Goal: Navigation & Orientation: Find specific page/section

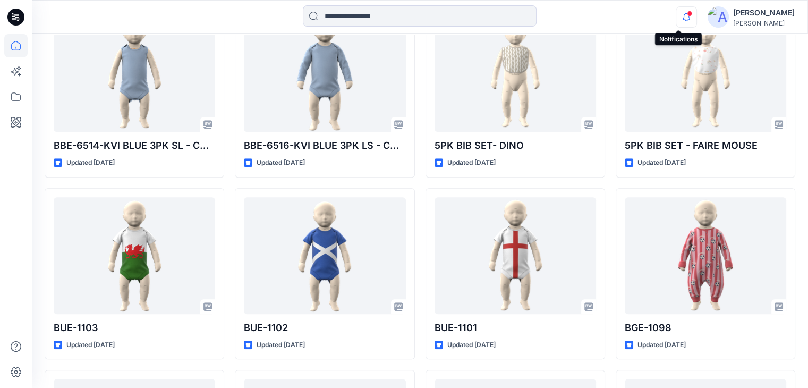
click at [679, 11] on icon "button" at bounding box center [687, 16] width 20 height 21
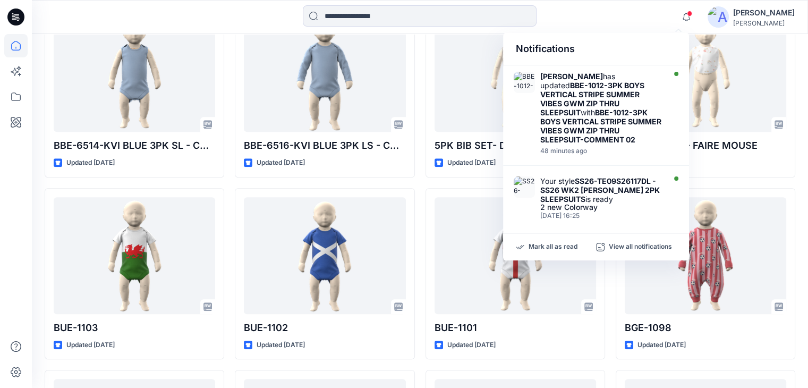
click at [604, 44] on div "Notifications" at bounding box center [596, 49] width 186 height 32
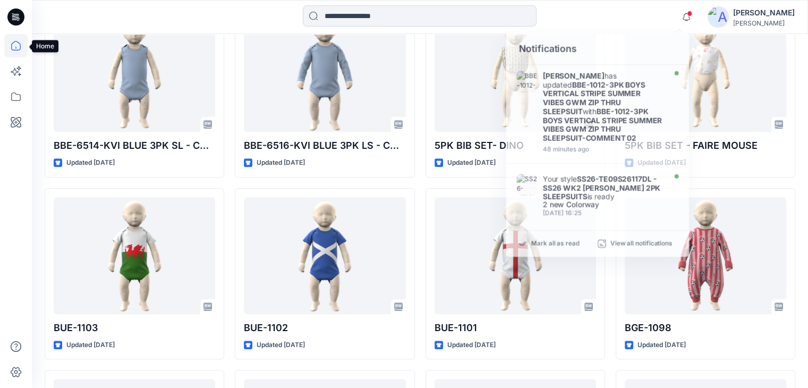
click at [26, 48] on icon at bounding box center [15, 45] width 23 height 23
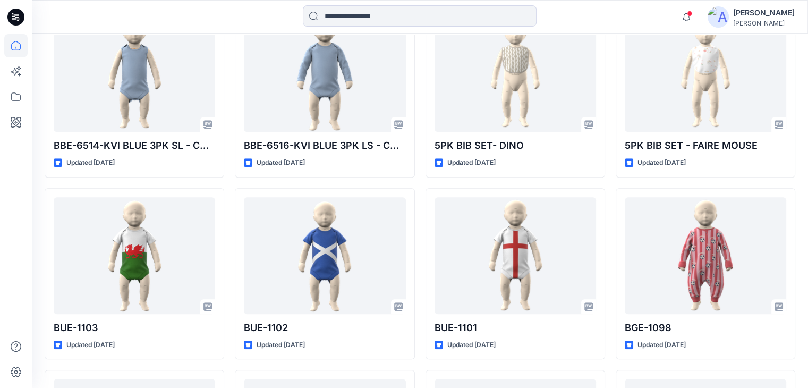
click at [14, 53] on icon at bounding box center [15, 45] width 23 height 23
click at [11, 100] on icon at bounding box center [15, 96] width 23 height 23
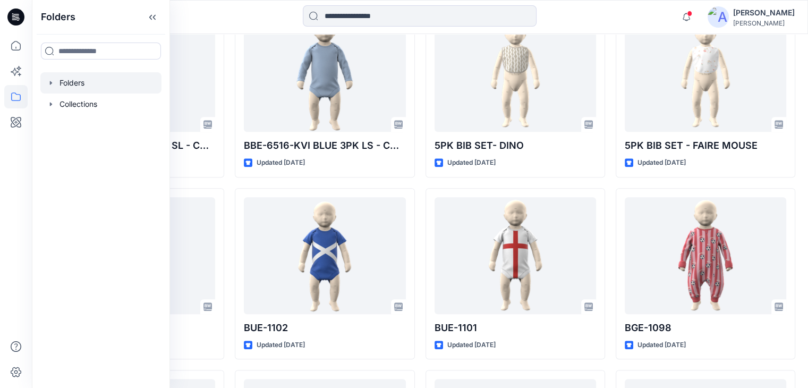
click at [73, 79] on div at bounding box center [100, 82] width 121 height 21
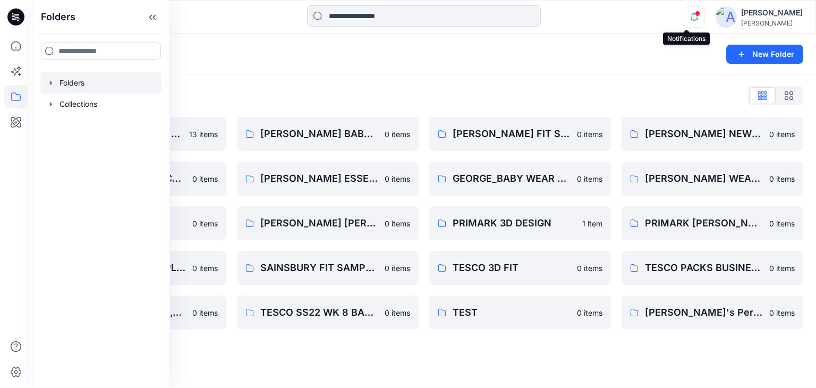
click at [688, 16] on icon "button" at bounding box center [695, 16] width 20 height 21
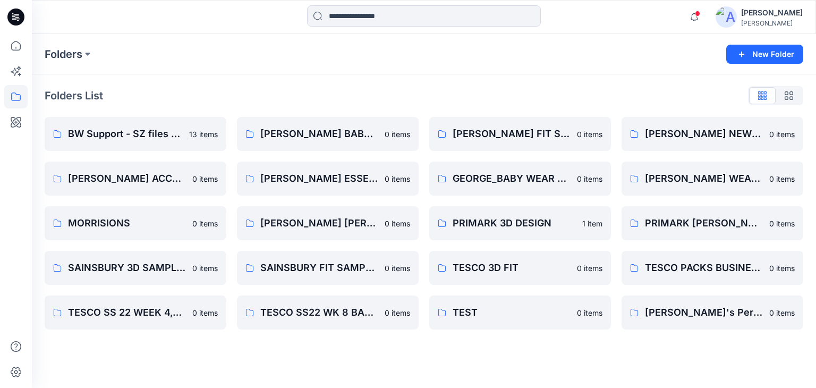
click at [644, 7] on div "Notifications [PERSON_NAME] has updated BBE-1012-3PK BOYS VERTICAL STRIPE SUMME…" at bounding box center [424, 16] width 784 height 23
click at [488, 268] on p "TESCO 3D FIT" at bounding box center [519, 267] width 133 height 15
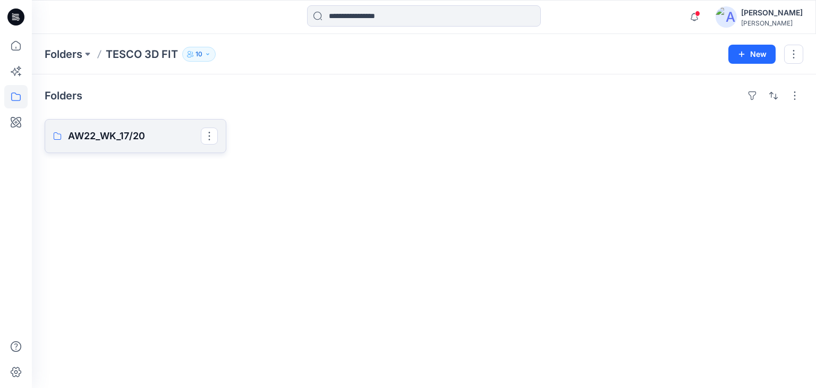
click at [136, 149] on link "AW22_WK_17/20" at bounding box center [136, 136] width 182 height 34
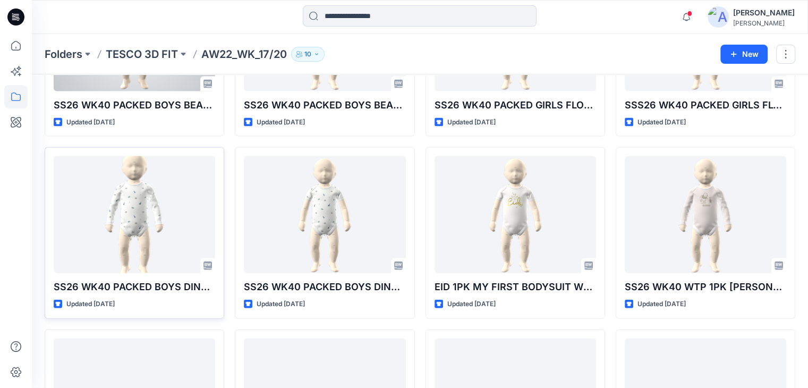
scroll to position [2432, 0]
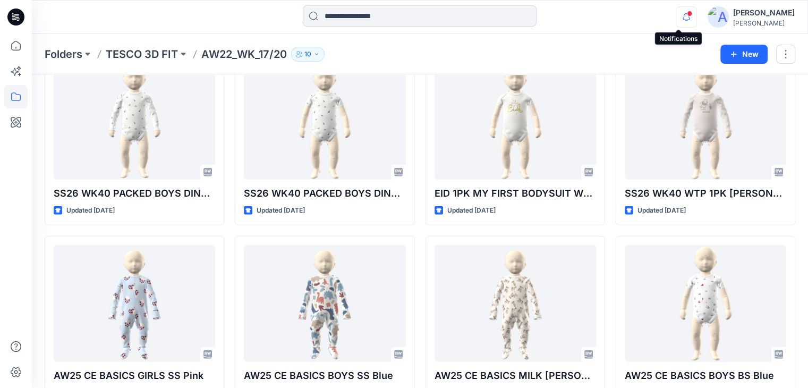
click at [686, 13] on icon "button" at bounding box center [687, 13] width 2 height 1
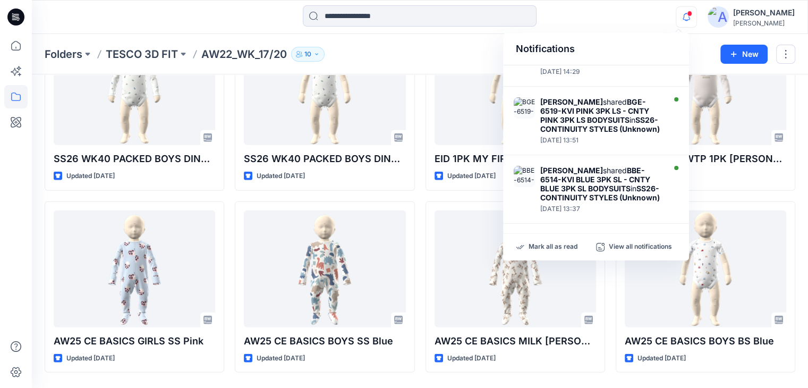
scroll to position [2499, 0]
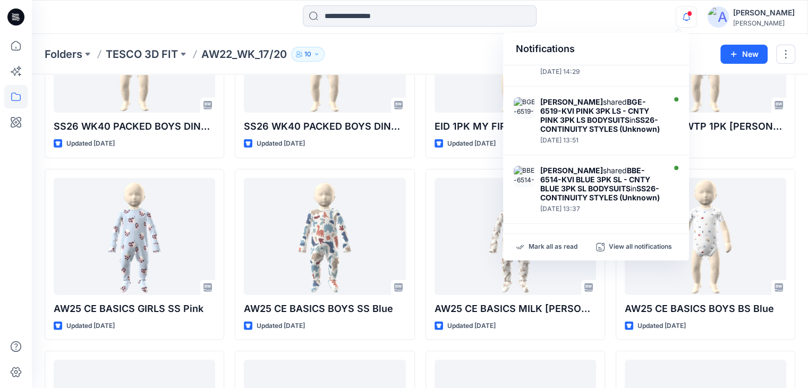
click at [610, 13] on div at bounding box center [420, 16] width 388 height 23
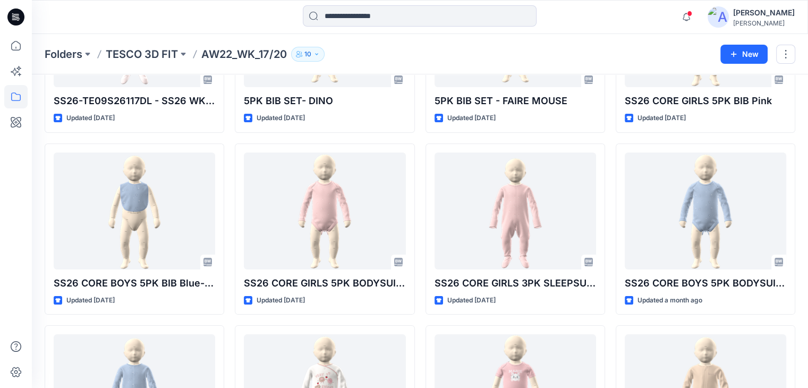
scroll to position [0, 0]
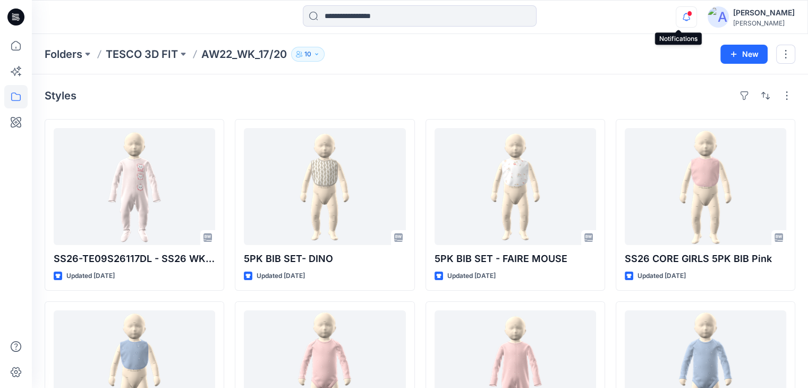
click at [684, 11] on icon "button" at bounding box center [687, 16] width 20 height 21
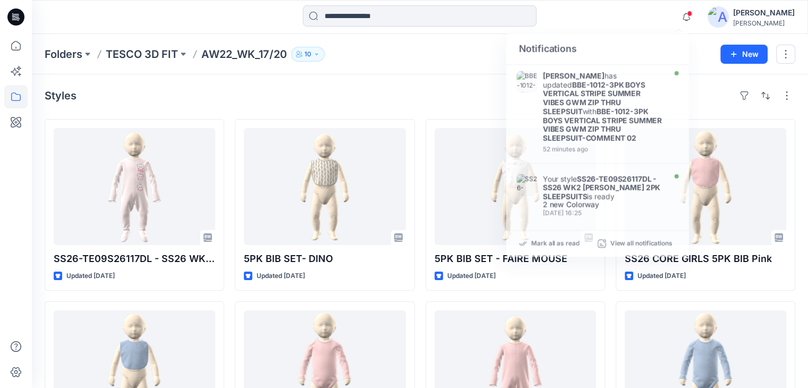
click at [604, 32] on div "Notifications [PERSON_NAME] has updated BBE-1012-3PK BOYS VERTICAL STRIPE SUMME…" at bounding box center [420, 17] width 777 height 34
